Goal: Information Seeking & Learning: Find specific fact

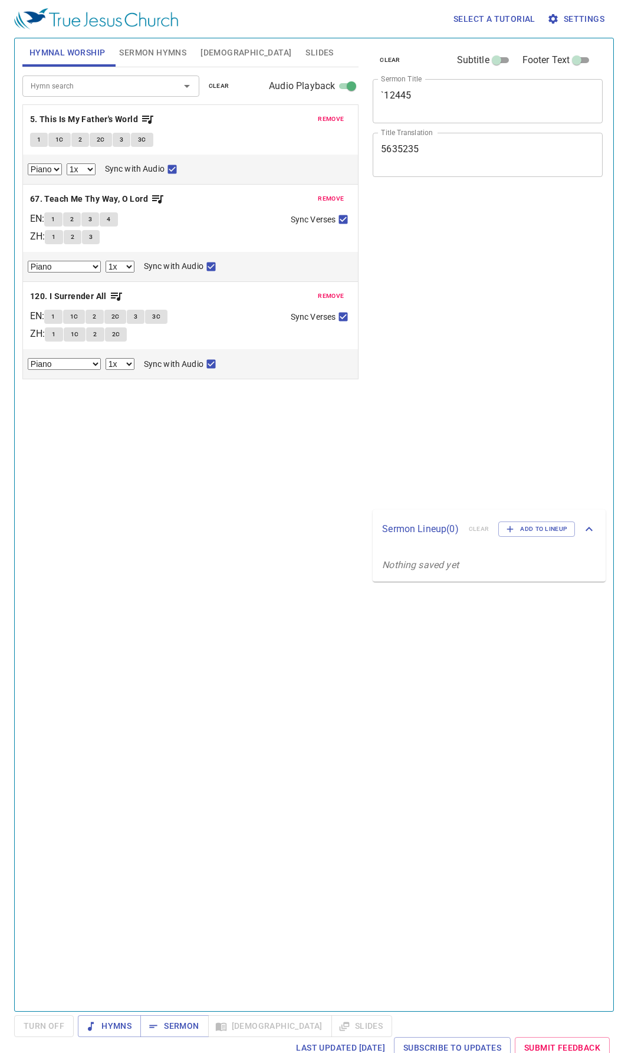
select select "1"
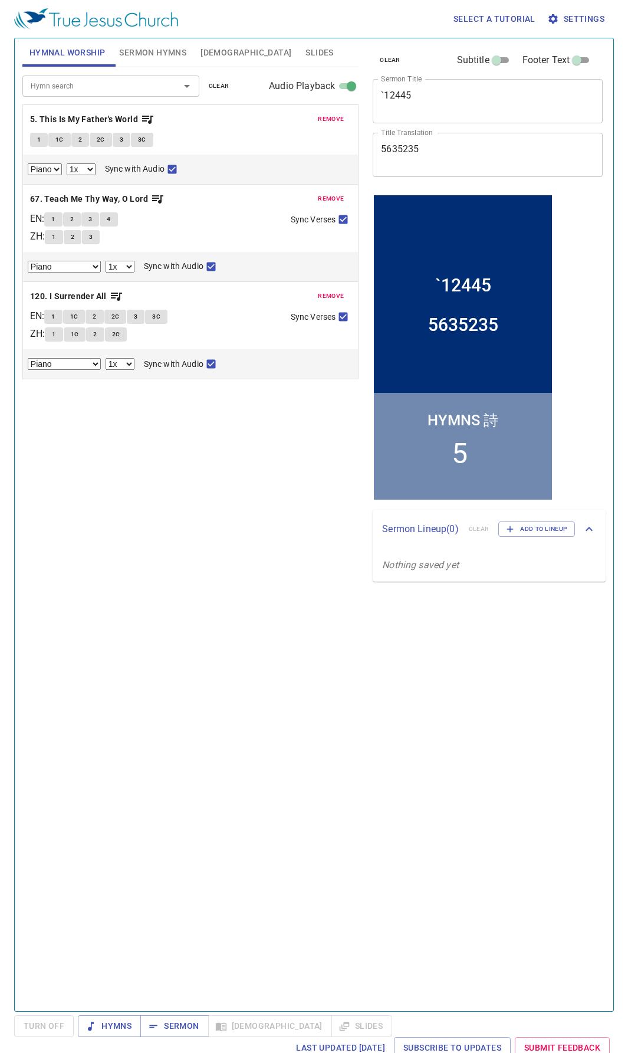
click at [92, 89] on input "Hymn search" at bounding box center [93, 86] width 135 height 14
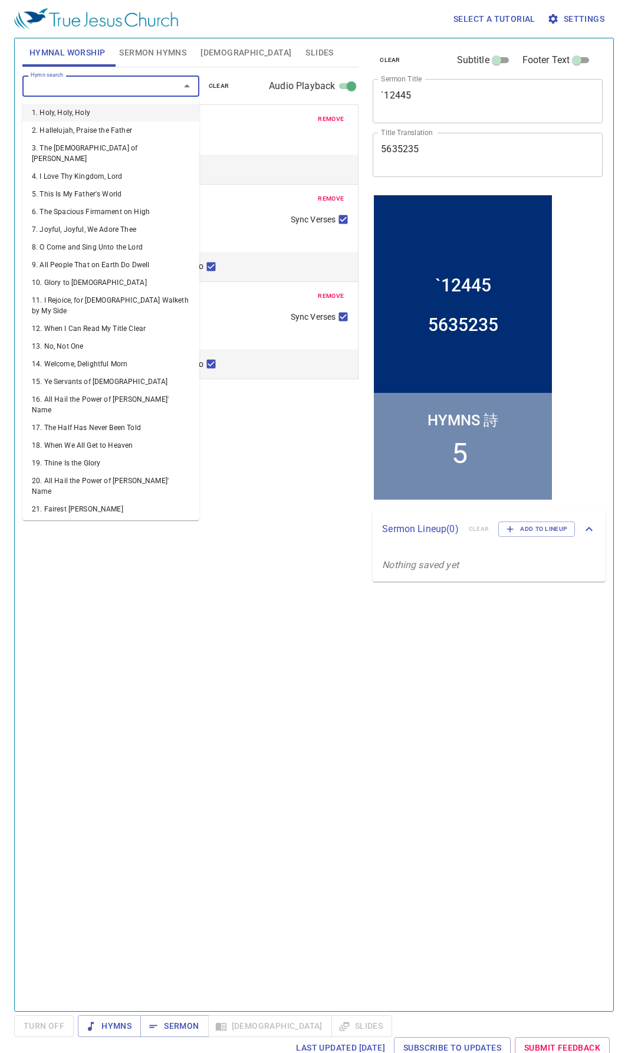
click at [324, 124] on span "remove" at bounding box center [331, 119] width 26 height 11
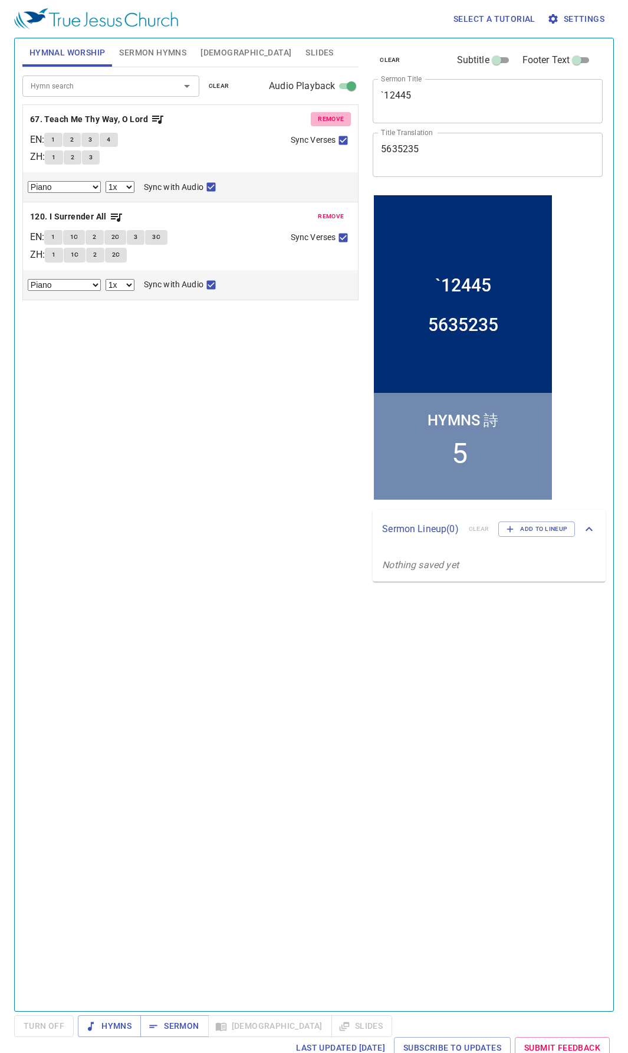
click at [324, 124] on span "remove" at bounding box center [331, 119] width 26 height 11
click at [324, 211] on span "remove" at bounding box center [331, 216] width 26 height 11
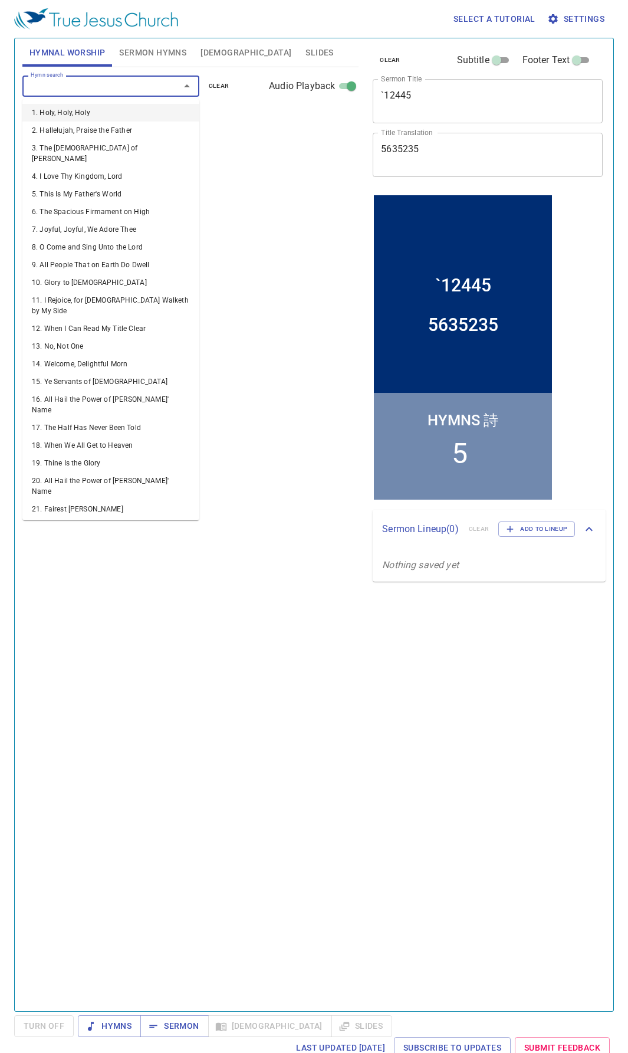
click at [117, 85] on input "Hymn search" at bounding box center [93, 86] width 135 height 14
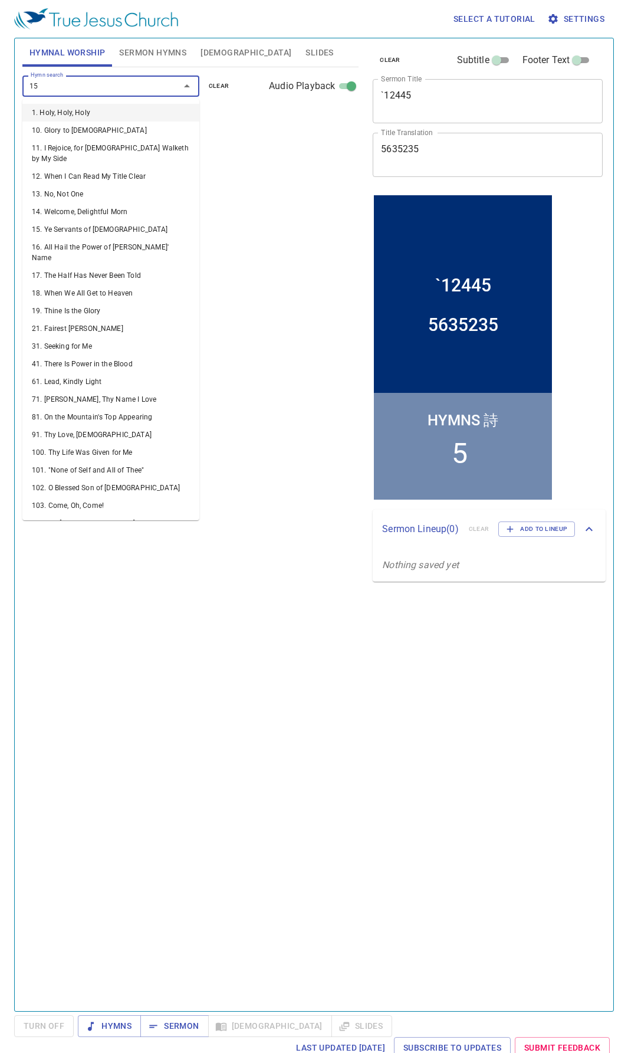
type input "151"
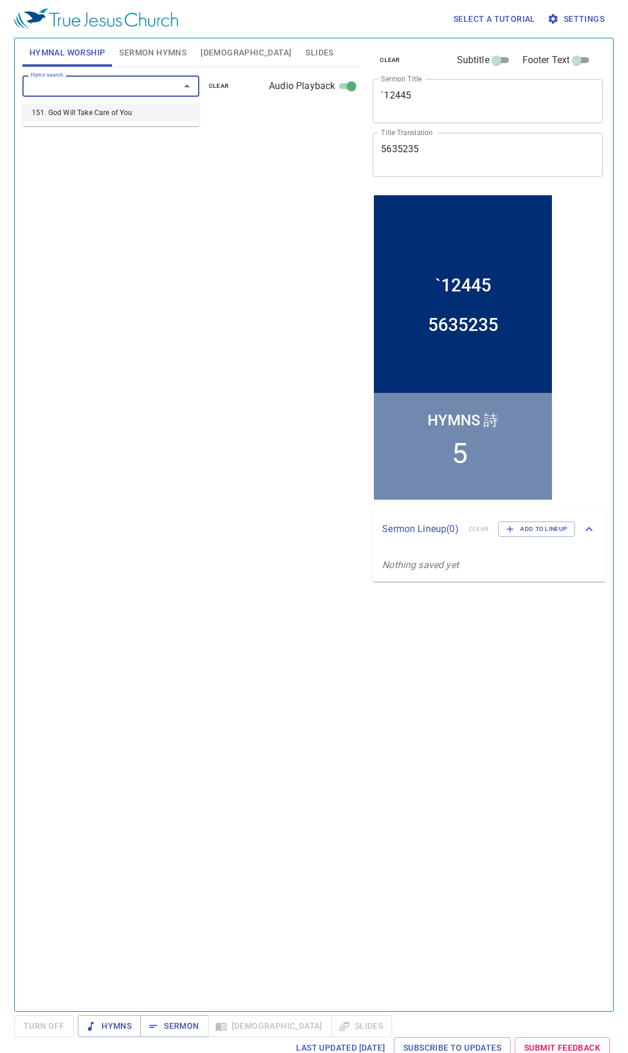
select select "1"
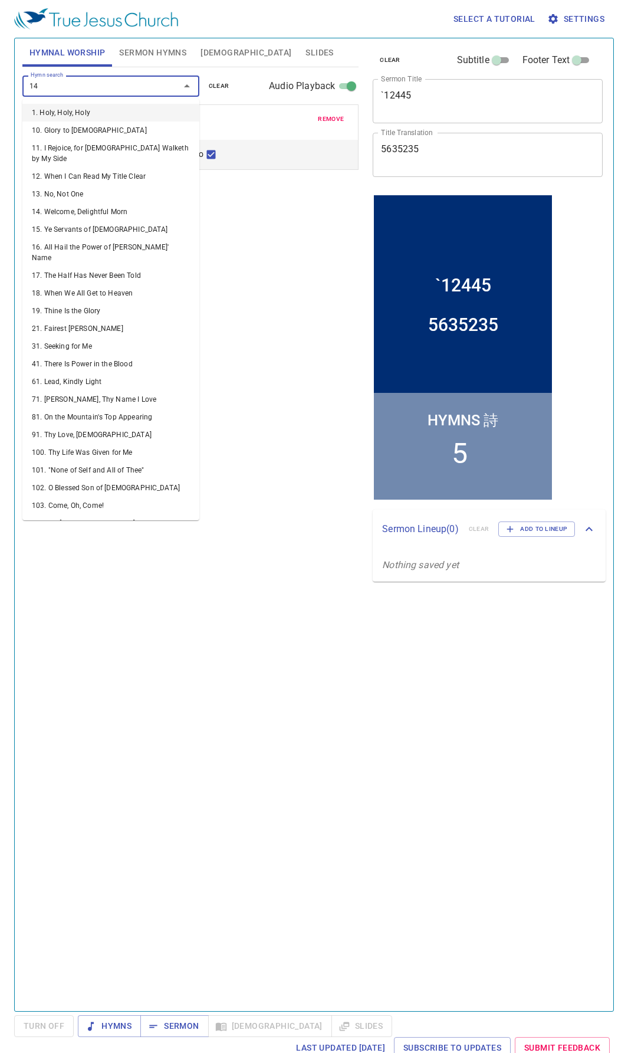
type input "146"
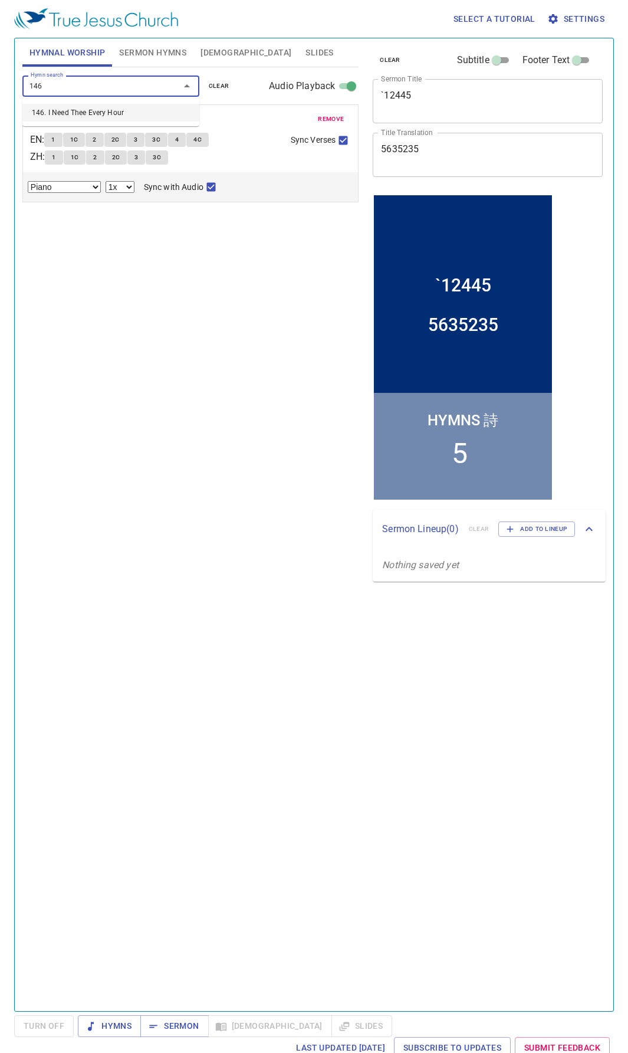
select select "1"
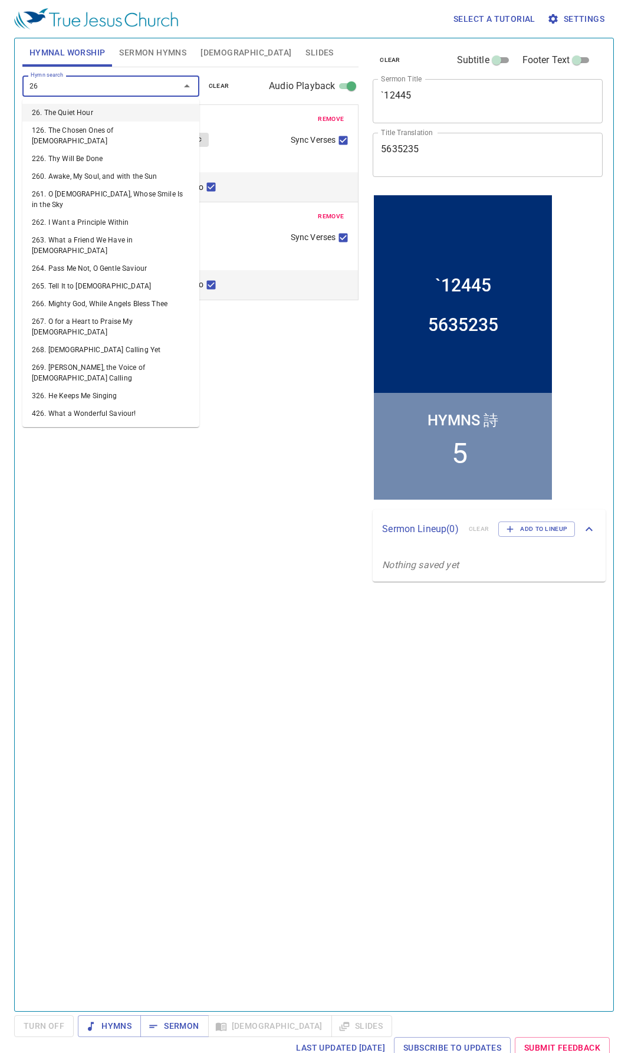
type input "265"
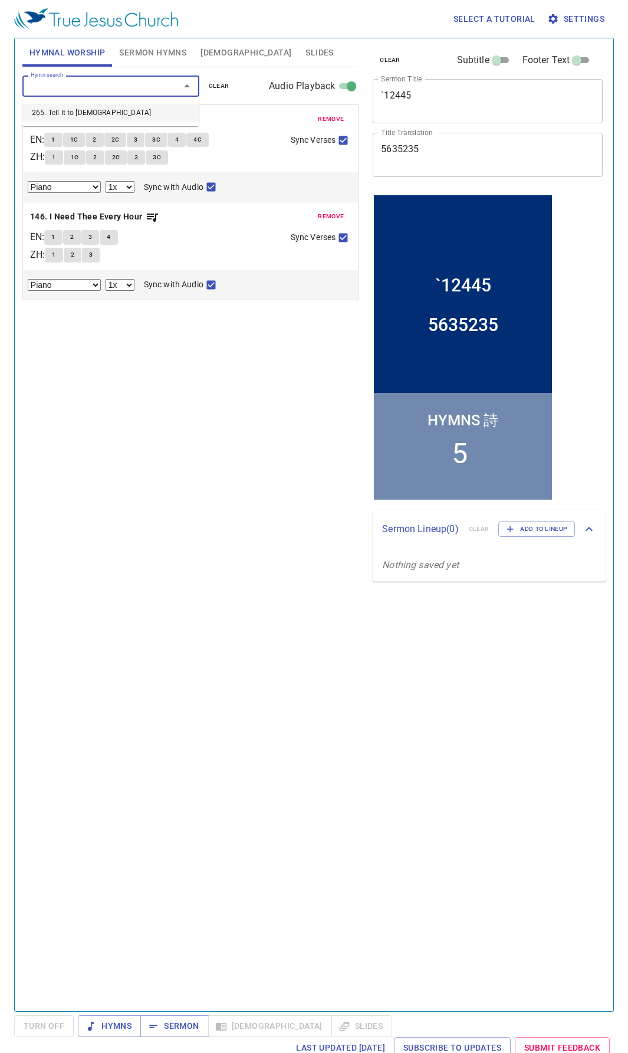
select select "1"
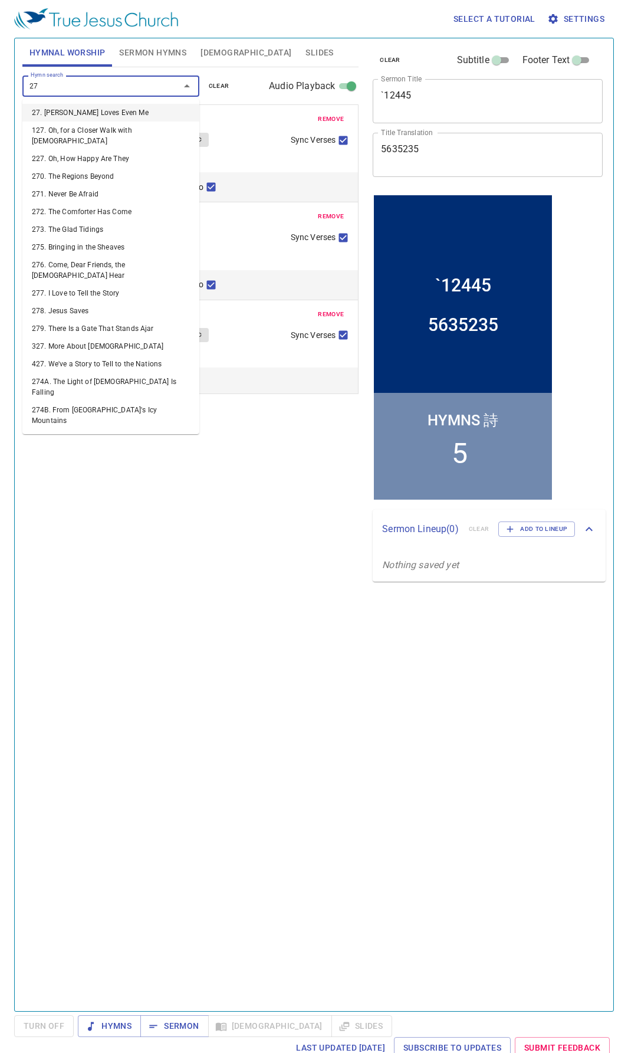
type input "272"
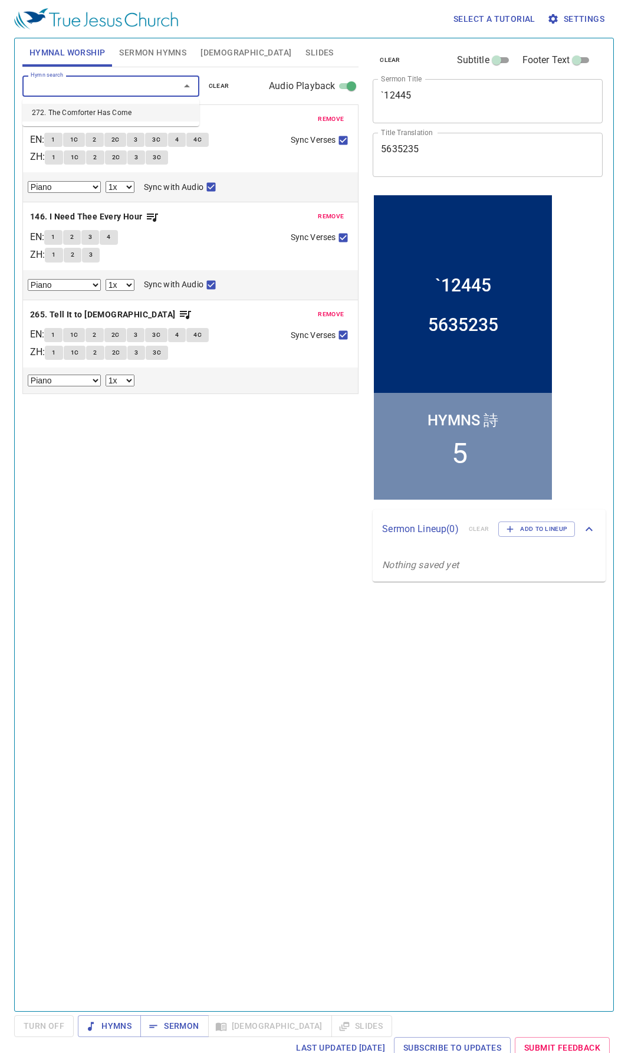
select select "1"
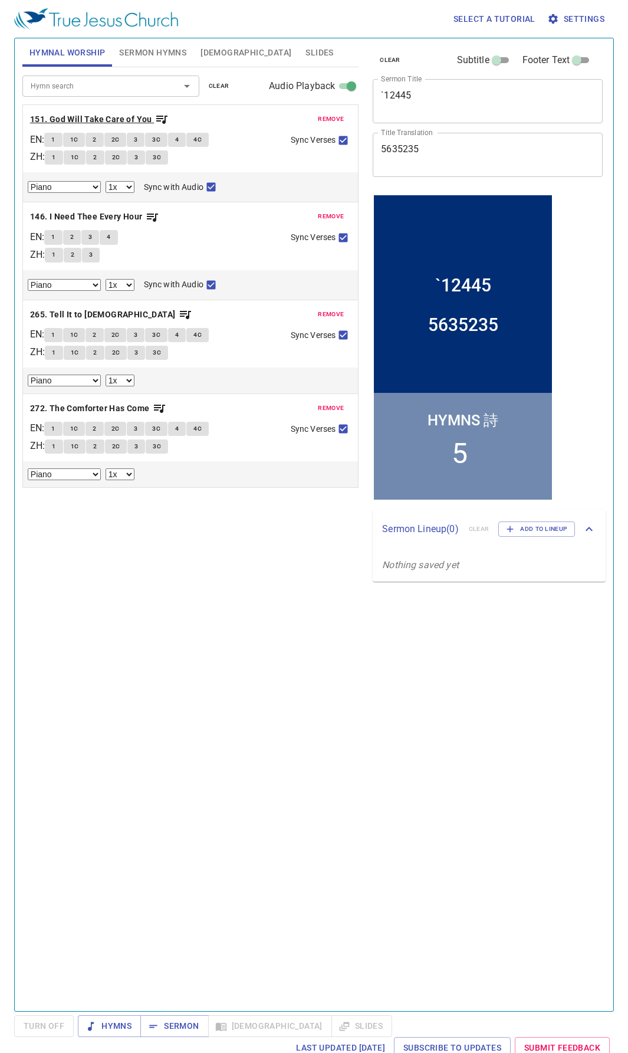
click at [150, 113] on b "151. God Will Take Care of You" at bounding box center [91, 119] width 122 height 15
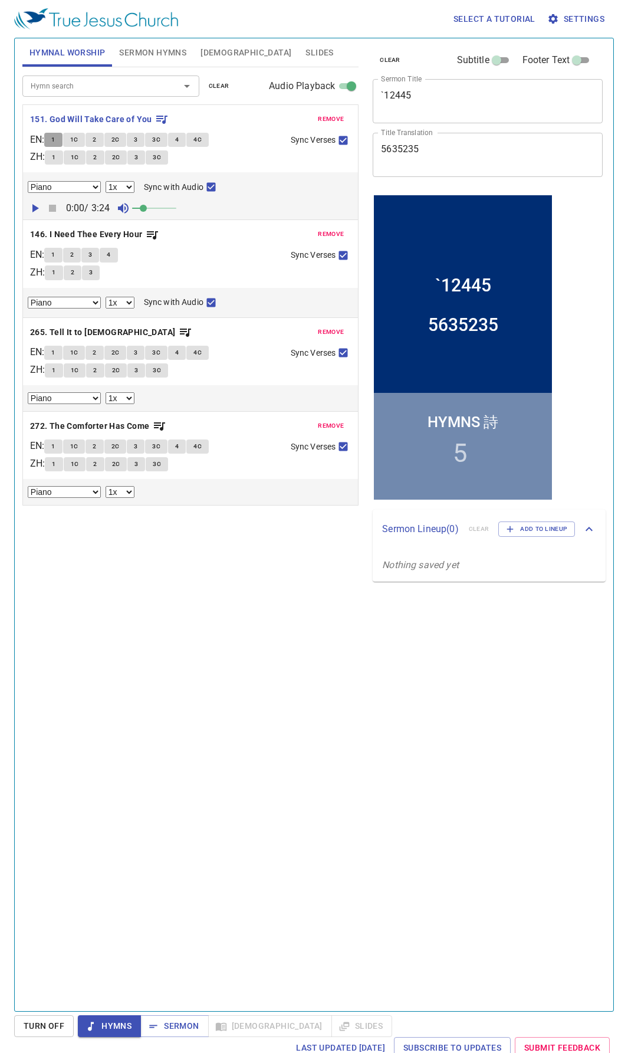
click at [54, 137] on button "1" at bounding box center [53, 140] width 18 height 14
checkbox input "false"
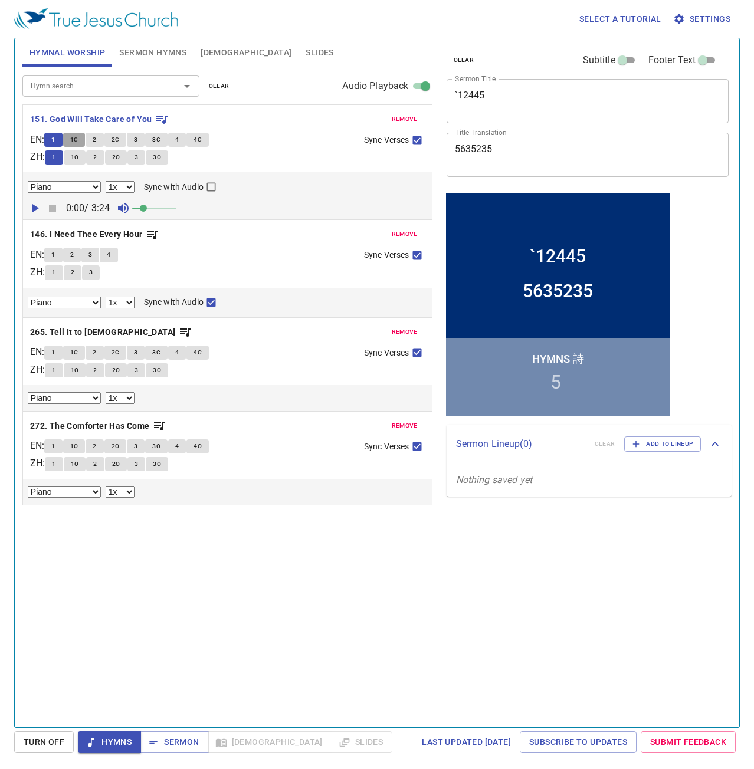
drag, startPoint x: 77, startPoint y: 143, endPoint x: 2, endPoint y: 168, distance: 79.4
click at [77, 143] on span "1C" at bounding box center [74, 139] width 8 height 11
click at [96, 141] on span "2" at bounding box center [95, 139] width 4 height 11
click at [119, 138] on span "2C" at bounding box center [115, 139] width 8 height 11
click at [136, 156] on button "3" at bounding box center [136, 157] width 18 height 14
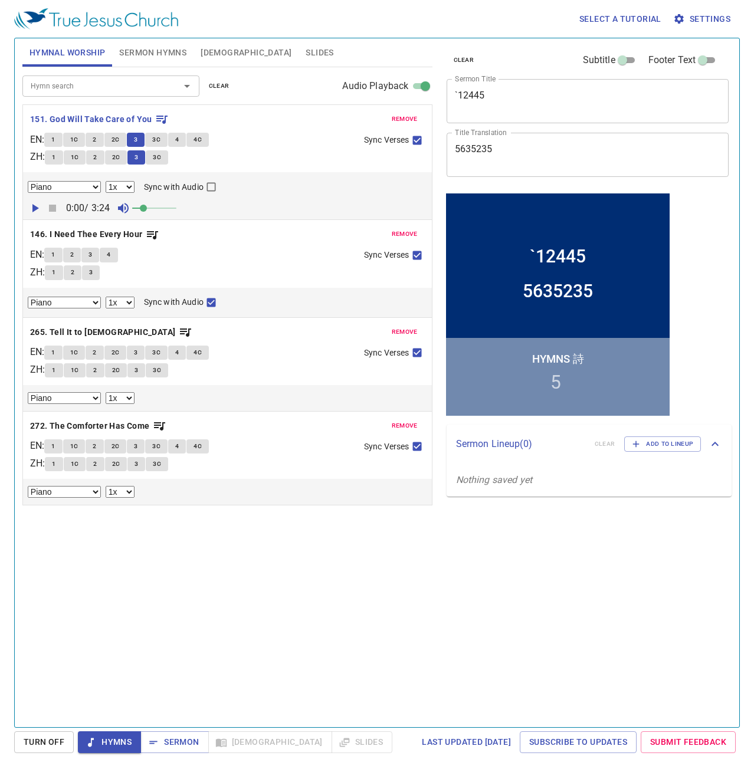
click at [165, 157] on button "3C" at bounding box center [157, 157] width 22 height 14
click at [61, 334] on b "265. Tell It to Jesus" at bounding box center [103, 332] width 146 height 15
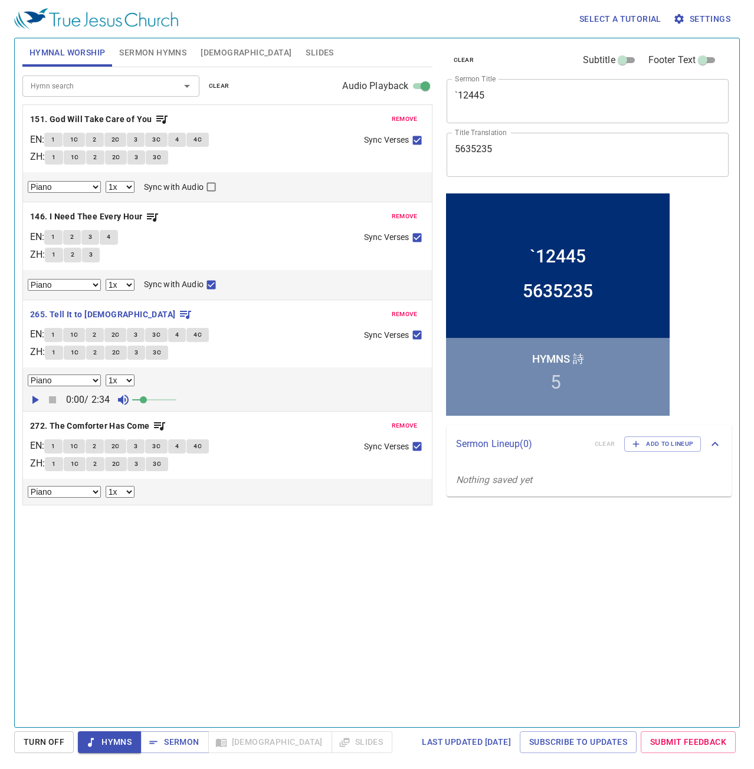
click at [54, 340] on button "1" at bounding box center [53, 335] width 18 height 14
drag, startPoint x: 80, startPoint y: 353, endPoint x: 6, endPoint y: 353, distance: 74.3
click at [79, 353] on span "1C" at bounding box center [75, 352] width 8 height 11
click at [104, 350] on button "2" at bounding box center [95, 353] width 18 height 14
drag, startPoint x: 122, startPoint y: 353, endPoint x: 114, endPoint y: 353, distance: 7.7
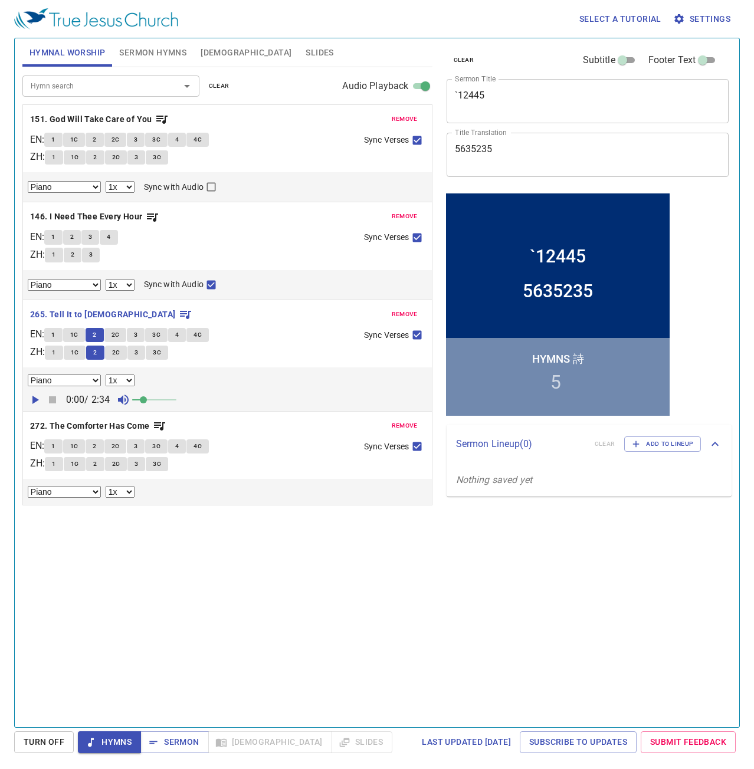
click at [120, 353] on span "2C" at bounding box center [116, 352] width 8 height 11
drag, startPoint x: 143, startPoint y: 354, endPoint x: 137, endPoint y: 355, distance: 5.9
click at [143, 354] on button "3" at bounding box center [136, 353] width 18 height 14
click at [161, 350] on span "3C" at bounding box center [157, 352] width 8 height 11
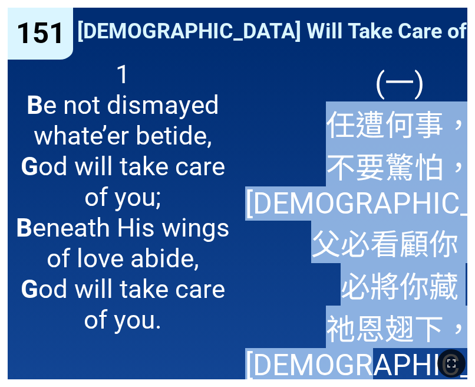
drag, startPoint x: 321, startPoint y: 137, endPoint x: 451, endPoint y: 343, distance: 243.8
click at [451, 5] on div "`12445 `12445 5635235 5635235 Hymns 詩 5 Hymnal Worship Hymnal Worship 詩頌崇拜 詩頌崇拜…" at bounding box center [238, 5] width 466 height 0
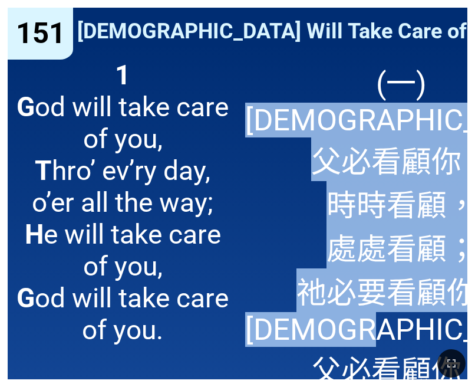
drag, startPoint x: 251, startPoint y: 122, endPoint x: 451, endPoint y: 310, distance: 274.1
click at [451, 310] on span "(一) [DEMOGRAPHIC_DATA]父必看顧你， 時時看顧， 處處看顧； 祂必要看顧你， 天父必看顧你。" at bounding box center [401, 224] width 313 height 331
copy span "[DEMOGRAPHIC_DATA]父必看顧你， 時時看顧， 處處看顧； 祂必要看顧你， 天父必看顧你。"
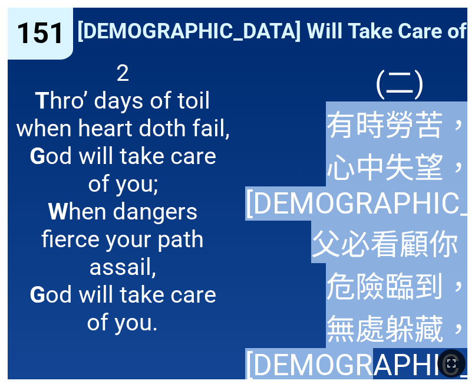
drag, startPoint x: 296, startPoint y: 127, endPoint x: 443, endPoint y: 346, distance: 263.5
click at [443, 5] on div "`12445 `12445 5635235 5635235 Hymns 詩 5 Hymnal Worship Hymnal Worship 詩頌崇拜 詩頌崇拜…" at bounding box center [238, 5] width 466 height 0
copy span "有時勞苦， 心中失望， [DEMOGRAPHIC_DATA]父必看顧你； 危險臨到， 無處躲藏， 天父必看顧你。"
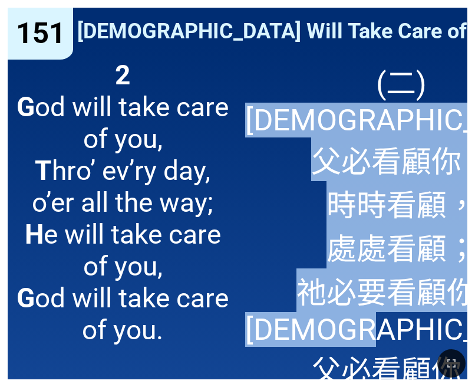
drag, startPoint x: 249, startPoint y: 124, endPoint x: 455, endPoint y: 285, distance: 261.2
click at [455, 285] on span "(二) [DEMOGRAPHIC_DATA]父必看顧你， 時時看顧， 處處看顧； 祂必要看顧你， 天父必看顧你。" at bounding box center [401, 224] width 313 height 331
copy span "[DEMOGRAPHIC_DATA]父必看顧你， 時時看顧， 處處看顧； 祂必要看顧你， 天父必看顧你。"
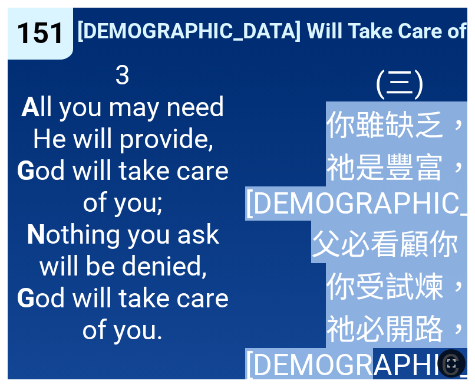
drag, startPoint x: 285, startPoint y: 123, endPoint x: 450, endPoint y: 342, distance: 274.2
click at [450, 5] on div "`12445 `12445 5635235 5635235 Hymns 詩 5 Hymnal Worship Hymnal Worship 詩頌崇拜 詩頌崇拜…" at bounding box center [238, 5] width 466 height 0
copy span "你雖缺乏， 祂是豐富， [DEMOGRAPHIC_DATA]父必看顧你； 你受試煉， 祂必開路， [DEMOGRAPHIC_DATA]父必看顧你。"
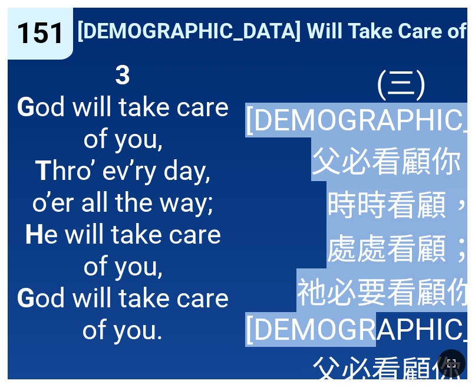
drag, startPoint x: 255, startPoint y: 124, endPoint x: 467, endPoint y: 290, distance: 269.2
click at [467, 290] on div "(三) [DEMOGRAPHIC_DATA]父必看顧你， 時時看顧， 處處看顧； 祂必要看顧你， 天父必看顧你。" at bounding box center [353, 215] width 230 height 328
copy span "[DEMOGRAPHIC_DATA]父必看顧你， 時時看顧， 處處看顧； 祂必要看顧你， 天父必看顧你。"
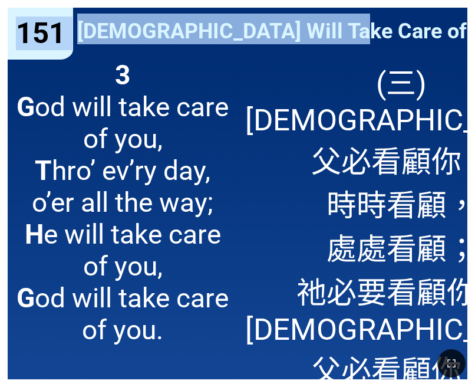
drag, startPoint x: 330, startPoint y: 26, endPoint x: 478, endPoint y: 22, distance: 148.7
click at [475, 5] on html "`12445 `12445 5635235 5635235 Hymns 詩 5 Hymnal Worship Hymnal Worship 詩頌崇拜 詩頌崇拜…" at bounding box center [237, 2] width 475 height 5
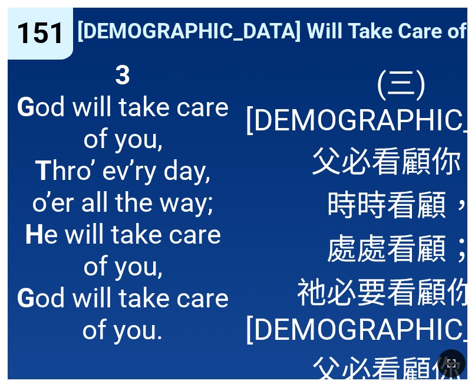
click at [360, 34] on span "[DEMOGRAPHIC_DATA] Will Take Care of You [DEMOGRAPHIC_DATA]父必看顧你" at bounding box center [460, 29] width 767 height 31
drag, startPoint x: 339, startPoint y: 28, endPoint x: 462, endPoint y: 29, distance: 123.3
click at [462, 29] on div "[DEMOGRAPHIC_DATA] Will Take Care of You [DEMOGRAPHIC_DATA]父必看顧你" at bounding box center [238, 30] width 460 height 44
copy span "[DEMOGRAPHIC_DATA]父必看顧你"
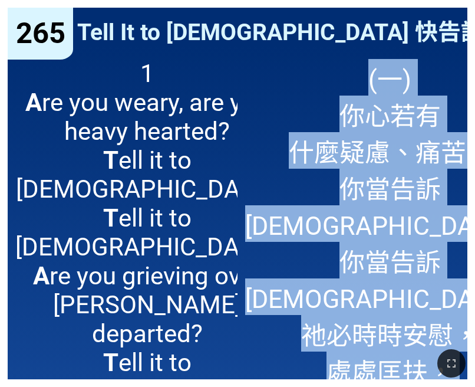
drag, startPoint x: 326, startPoint y: 82, endPoint x: 451, endPoint y: 333, distance: 280.1
click at [451, 333] on span "(一) 你心若有 什麼疑慮、痛苦， 你當告訴[DEMOGRAPHIC_DATA]， 你當告訴[DEMOGRAPHIC_DATA]； 祂必時時安慰， 處處匡扶，…" at bounding box center [390, 260] width 290 height 402
click at [318, 131] on span "(一) 你心若有 什麼疑慮、痛苦， 你當告訴[DEMOGRAPHIC_DATA]， 你當告訴[DEMOGRAPHIC_DATA]； 祂必時時安慰， 處處匡扶，…" at bounding box center [390, 260] width 290 height 402
drag, startPoint x: 301, startPoint y: 111, endPoint x: 464, endPoint y: 331, distance: 273.3
click at [462, 334] on div "(一) 你心若有 什麼疑慮、痛苦， 你當告訴[DEMOGRAPHIC_DATA]， 你當告訴[DEMOGRAPHIC_DATA]； 祂必時時安慰， 處處匡扶，…" at bounding box center [353, 215] width 230 height 328
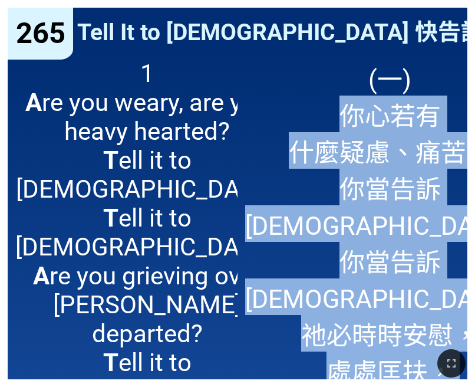
copy span "你心若有 什麼疑慮、痛苦， 你當告訴[DEMOGRAPHIC_DATA]， 你當告訴[DEMOGRAPHIC_DATA]； 祂必時時安慰， 處處匡扶， 故當快…"
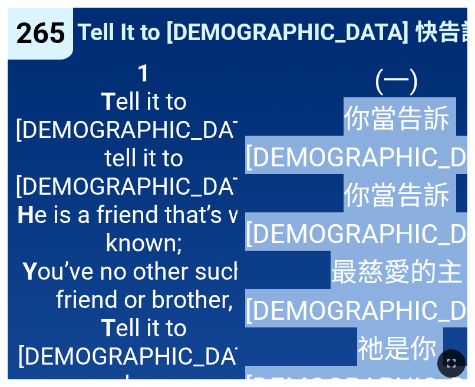
drag, startPoint x: 267, startPoint y: 115, endPoint x: 455, endPoint y: 303, distance: 265.6
click at [455, 303] on span "(一) 你當告訴[DEMOGRAPHIC_DATA]， 你當告訴[DEMOGRAPHIC_DATA]， 最慈愛的主[DEMOGRAPHIC_DATA]； 祂是…" at bounding box center [396, 270] width 303 height 422
copy span "你當告訴[DEMOGRAPHIC_DATA]， 你當告訴[DEMOGRAPHIC_DATA]， 最慈愛的主[DEMOGRAPHIC_DATA]； 祂是你救主，…"
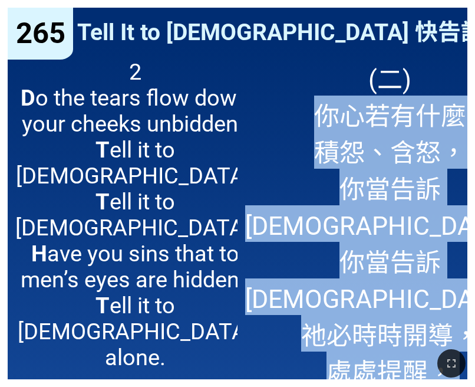
drag, startPoint x: 285, startPoint y: 106, endPoint x: 447, endPoint y: 338, distance: 282.9
click at [447, 338] on span "(二) 你心若有什麼 積怨、含怒， 你當告訴[DEMOGRAPHIC_DATA]， 你當告訴[DEMOGRAPHIC_DATA]； 祂必時時開導， 處處提醒，…" at bounding box center [390, 260] width 290 height 402
copy span "你心若有什麼 積怨、含怒， 你當告訴[DEMOGRAPHIC_DATA]， 你當告訴[DEMOGRAPHIC_DATA]； 祂必時時開導， 處處提醒， 故當快…"
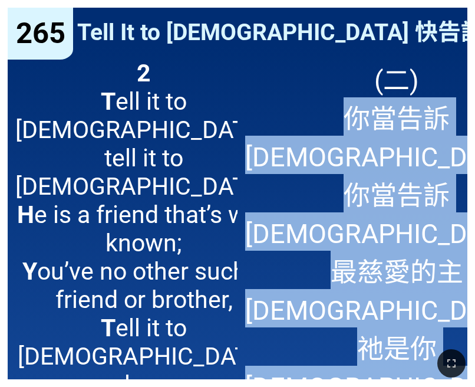
drag, startPoint x: 260, startPoint y: 113, endPoint x: 463, endPoint y: 310, distance: 282.8
click at [463, 310] on div "(二) 你當告訴[DEMOGRAPHIC_DATA]， 你當告訴[DEMOGRAPHIC_DATA]， 最慈愛的主[DEMOGRAPHIC_DATA]； 祂是…" at bounding box center [353, 215] width 230 height 328
copy span "你當告訴[DEMOGRAPHIC_DATA]， 你當告訴[DEMOGRAPHIC_DATA]， 最慈愛的主[DEMOGRAPHIC_DATA]； 祂是你救主，…"
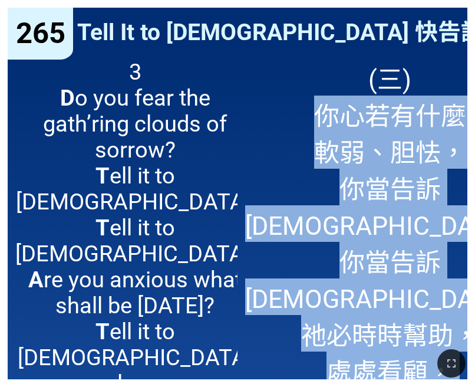
drag, startPoint x: 282, startPoint y: 118, endPoint x: 448, endPoint y: 339, distance: 275.5
click at [448, 339] on span "(三) 你心若有什麼 軟弱、胆怯， 你當告訴[DEMOGRAPHIC_DATA]， 你當告訴[DEMOGRAPHIC_DATA]； 祂必時時幫助， 處處看顧，…" at bounding box center [390, 260] width 290 height 402
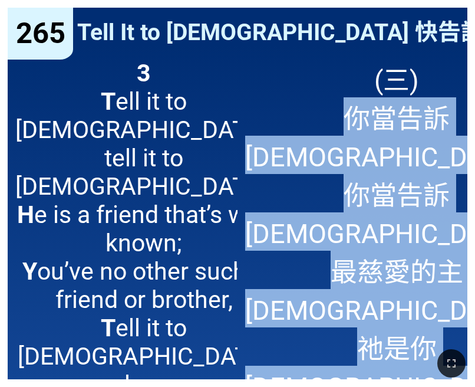
drag, startPoint x: 257, startPoint y: 115, endPoint x: 465, endPoint y: 317, distance: 289.9
click at [465, 317] on div "(三) 你當告訴[DEMOGRAPHIC_DATA]， 你當告訴[DEMOGRAPHIC_DATA]， 最慈愛的主[DEMOGRAPHIC_DATA]； 祂是…" at bounding box center [353, 215] width 230 height 328
